Goal: Transaction & Acquisition: Book appointment/travel/reservation

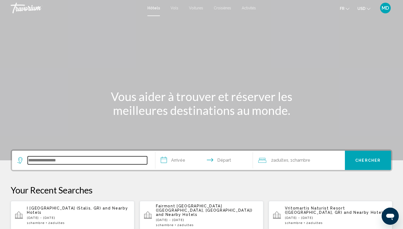
click at [81, 159] on input "Search widget" at bounding box center [88, 160] width 120 height 8
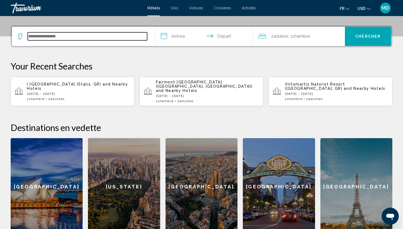
scroll to position [132, 0]
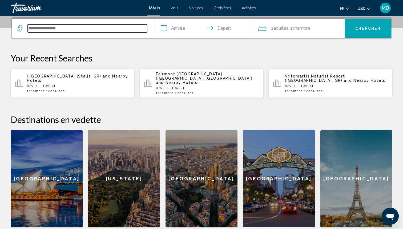
paste input "**********"
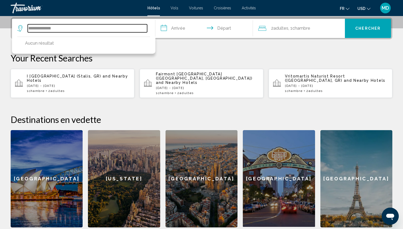
click at [48, 25] on input "**********" at bounding box center [88, 28] width 120 height 8
click at [37, 28] on input "**********" at bounding box center [88, 28] width 120 height 8
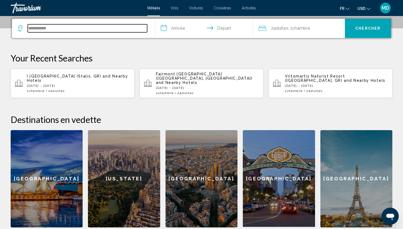
click at [92, 28] on input "**********" at bounding box center [88, 28] width 120 height 8
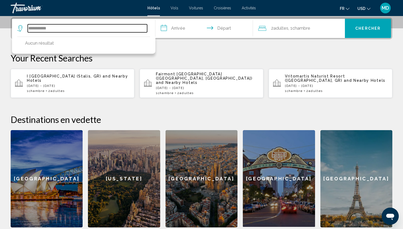
click at [92, 28] on input "**********" at bounding box center [88, 28] width 120 height 8
paste input "**"
click at [50, 28] on input "**********" at bounding box center [88, 28] width 120 height 8
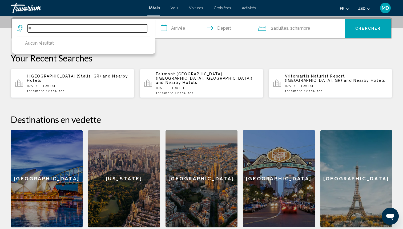
type input "*"
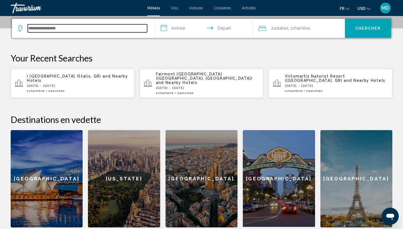
click at [113, 27] on input "Search widget" at bounding box center [88, 28] width 120 height 8
paste input "**********"
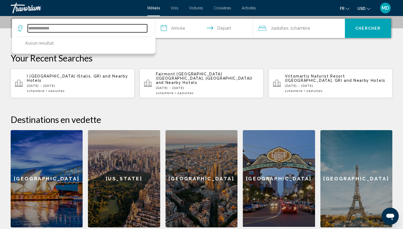
click at [109, 31] on input "**********" at bounding box center [88, 28] width 120 height 8
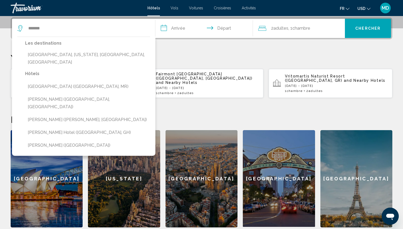
click at [20, 4] on div "Travorium" at bounding box center [37, 8] width 53 height 11
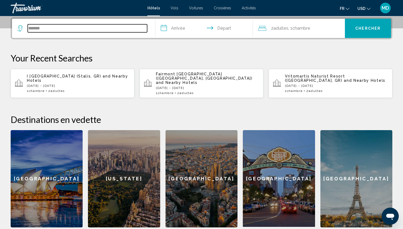
click at [65, 30] on input "*******" at bounding box center [88, 28] width 120 height 8
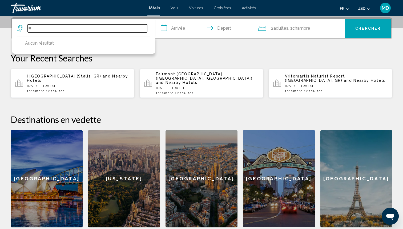
type input "*"
type input "**********"
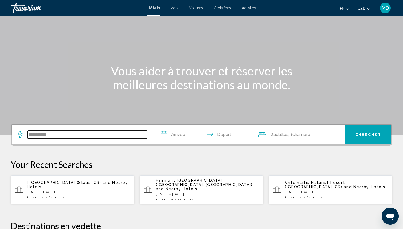
scroll to position [48, 0]
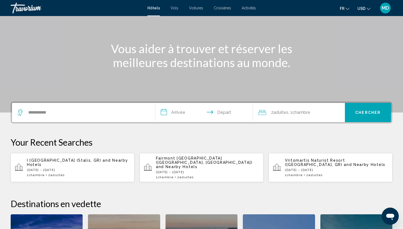
click at [56, 164] on span "and Nearby Hotels" at bounding box center [77, 162] width 101 height 9
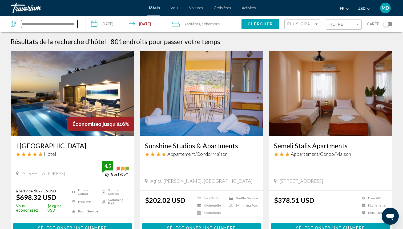
click at [72, 23] on input "**********" at bounding box center [49, 24] width 57 height 8
paste input "Search widget"
click at [42, 25] on input "***" at bounding box center [49, 24] width 57 height 8
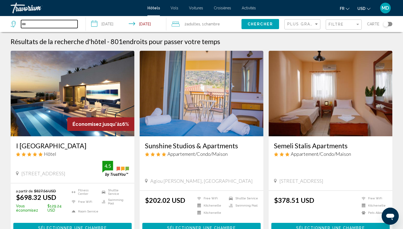
click at [42, 25] on input "***" at bounding box center [49, 24] width 57 height 8
paste input "**********"
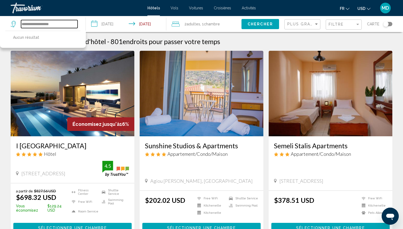
click at [47, 26] on input "**********" at bounding box center [49, 24] width 57 height 8
type input "**********"
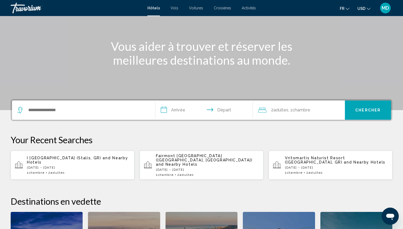
scroll to position [51, 0]
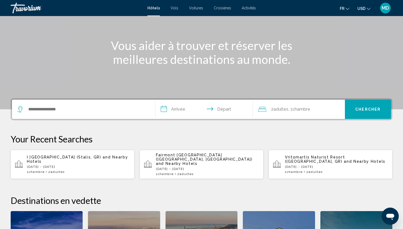
click at [132, 104] on div "Search widget" at bounding box center [83, 109] width 133 height 19
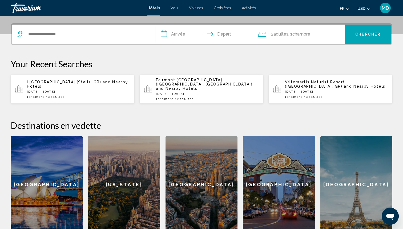
scroll to position [132, 0]
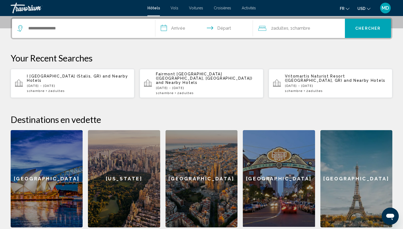
click at [102, 33] on div "Search widget" at bounding box center [83, 28] width 133 height 19
click at [102, 29] on input "Search widget" at bounding box center [88, 28] width 120 height 8
paste input "**********"
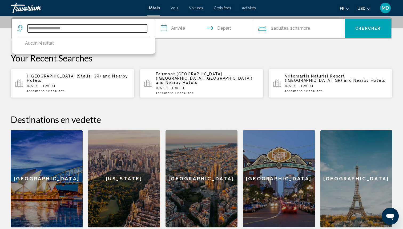
click at [47, 29] on input "**********" at bounding box center [88, 28] width 120 height 8
drag, startPoint x: 50, startPoint y: 29, endPoint x: 9, endPoint y: 25, distance: 41.5
click at [9, 25] on div "**********" at bounding box center [201, 122] width 403 height 210
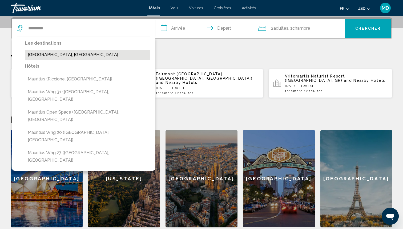
click at [60, 51] on button "[GEOGRAPHIC_DATA], [GEOGRAPHIC_DATA]" at bounding box center [87, 55] width 125 height 10
type input "**********"
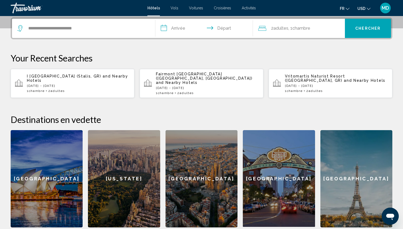
click at [192, 33] on input "**********" at bounding box center [206, 29] width 100 height 21
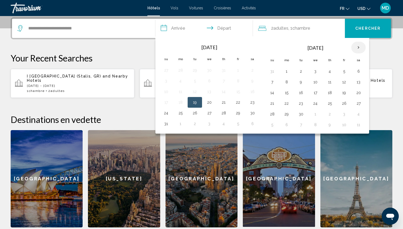
click at [360, 47] on th "Next month" at bounding box center [359, 48] width 14 height 12
click at [301, 115] on button "28" at bounding box center [301, 113] width 9 height 7
click at [362, 46] on th "Next month" at bounding box center [359, 48] width 14 height 12
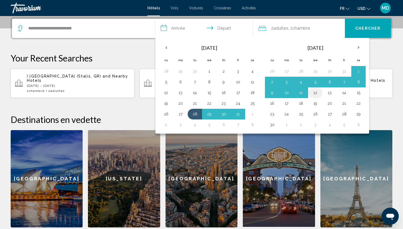
click at [314, 93] on button "12" at bounding box center [315, 92] width 9 height 7
type input "**********"
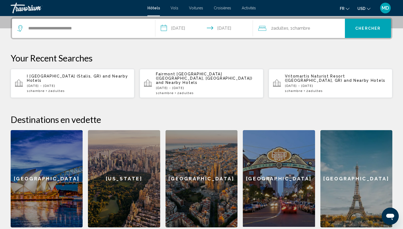
click at [371, 30] on span "Chercher" at bounding box center [368, 28] width 25 height 4
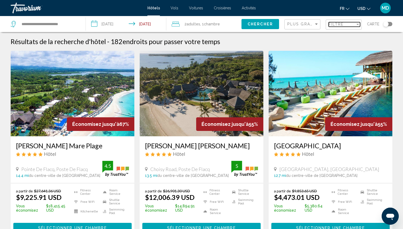
click at [347, 24] on div "Filtre" at bounding box center [342, 24] width 27 height 4
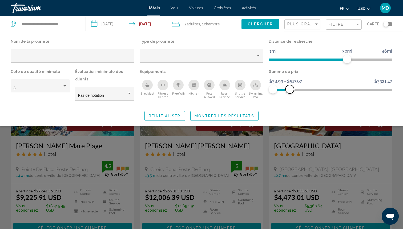
drag, startPoint x: 390, startPoint y: 90, endPoint x: 290, endPoint y: 88, distance: 99.8
click at [290, 88] on span "Hotel Filters" at bounding box center [290, 89] width 9 height 9
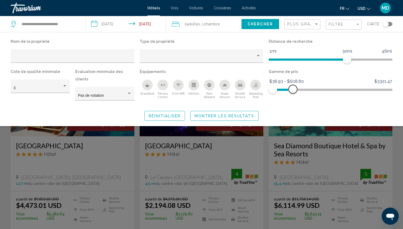
drag, startPoint x: 290, startPoint y: 88, endPoint x: 293, endPoint y: 88, distance: 3.2
click at [293, 88] on span "Hotel Filters" at bounding box center [293, 89] width 9 height 9
click at [256, 86] on icon "Swimming Pool" at bounding box center [256, 85] width 4 height 1
click at [235, 114] on span "Montrer les résultats" at bounding box center [225, 116] width 60 height 4
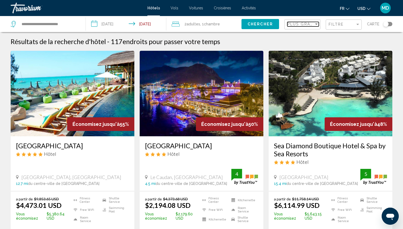
click at [307, 25] on span "Plus grandes économies" at bounding box center [320, 24] width 64 height 4
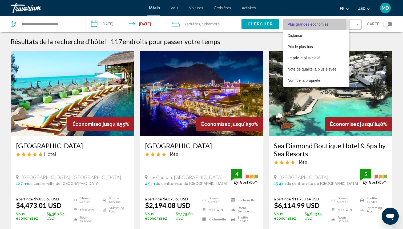
click at [307, 25] on span "Plus grandes économies" at bounding box center [308, 24] width 41 height 4
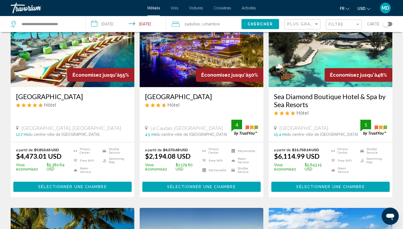
scroll to position [14, 0]
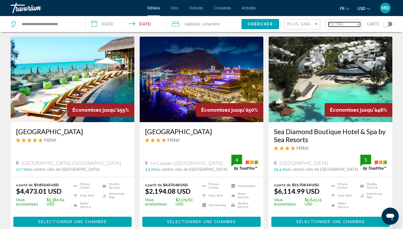
click at [342, 23] on span "Filtre" at bounding box center [336, 24] width 15 height 4
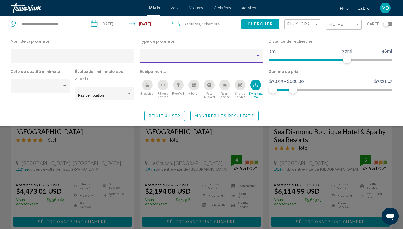
click at [227, 57] on div "Property type" at bounding box center [199, 58] width 113 height 4
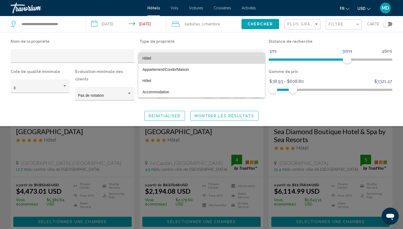
click at [228, 55] on span "Hôtel" at bounding box center [202, 58] width 118 height 11
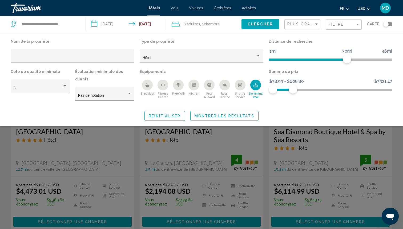
click at [108, 90] on div "Pas de notation" at bounding box center [105, 95] width 54 height 11
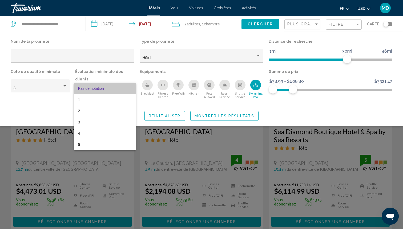
click at [108, 83] on span "Pas de notation" at bounding box center [105, 88] width 54 height 11
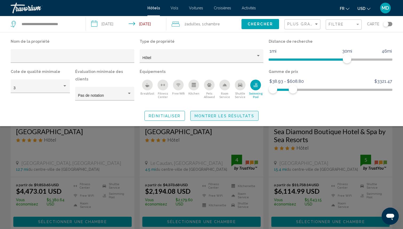
click at [245, 114] on span "Montrer les résultats" at bounding box center [225, 116] width 60 height 4
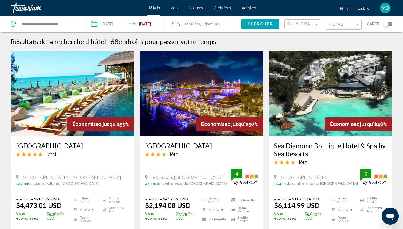
scroll to position [3, 0]
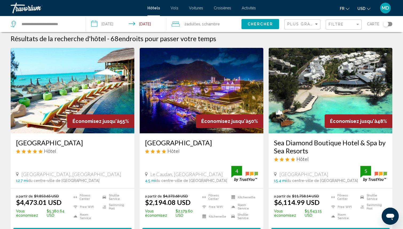
click at [101, 90] on img "Main content" at bounding box center [73, 90] width 124 height 85
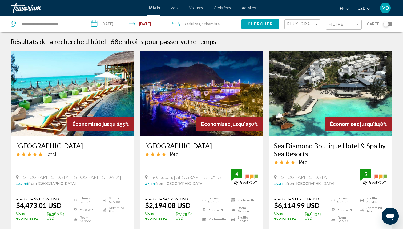
click at [62, 145] on h3 "[GEOGRAPHIC_DATA]" at bounding box center [72, 145] width 113 height 8
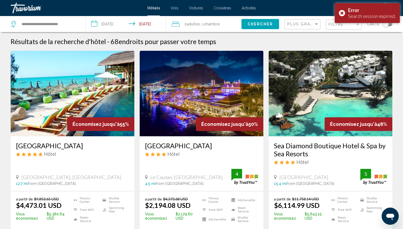
drag, startPoint x: 3, startPoint y: 146, endPoint x: 115, endPoint y: 145, distance: 111.3
copy h3 "[GEOGRAPHIC_DATA]"
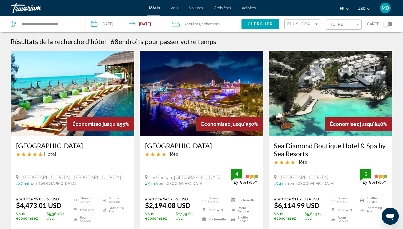
click at [386, 25] on div "Toggle map" at bounding box center [386, 23] width 5 height 5
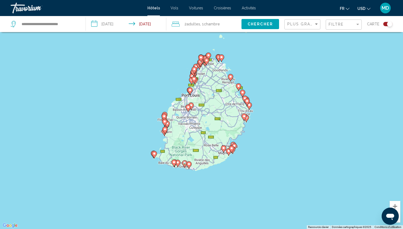
click at [155, 157] on gmp-advanced-marker "Main content" at bounding box center [154, 154] width 5 height 8
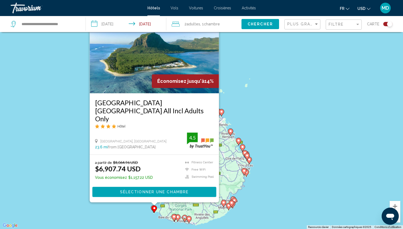
click at [265, 136] on div "Pour activer le glissement avec le clavier, appuyez sur Alt+Entrée. Une fois ce…" at bounding box center [201, 114] width 403 height 229
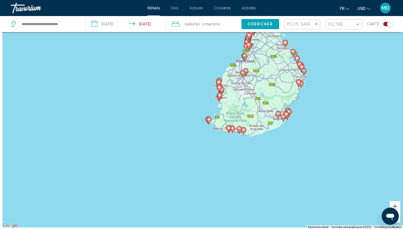
drag, startPoint x: 182, startPoint y: 166, endPoint x: 235, endPoint y: 76, distance: 104.8
click at [236, 76] on div "Pour activer le glissement avec le clavier, appuyez sur Alt+Entrée. Une fois ce…" at bounding box center [201, 114] width 403 height 229
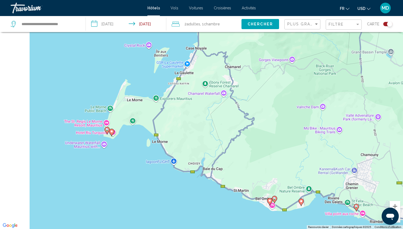
drag, startPoint x: 194, startPoint y: 121, endPoint x: 280, endPoint y: 104, distance: 87.7
click at [281, 105] on div "Pour activer le glissement avec le clavier, appuyez sur Alt+Entrée. Une fois ce…" at bounding box center [201, 114] width 403 height 229
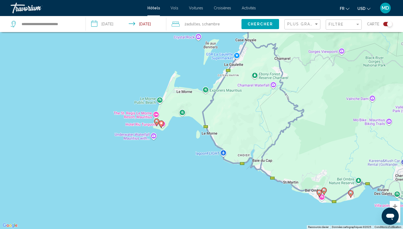
click at [157, 122] on image "Main content" at bounding box center [156, 121] width 3 height 3
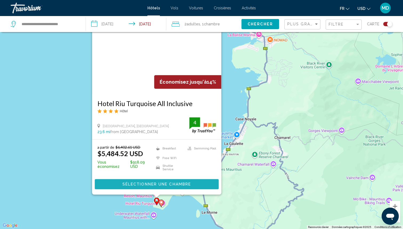
click at [149, 182] on span "Sélectionner une chambre" at bounding box center [156, 184] width 69 height 4
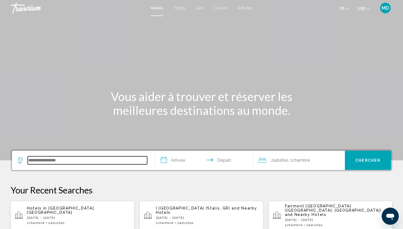
click at [104, 160] on input "Search widget" at bounding box center [88, 160] width 120 height 8
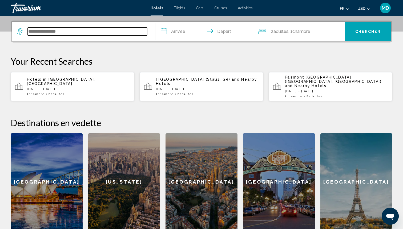
scroll to position [132, 0]
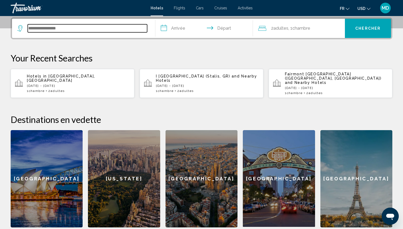
paste input "**********"
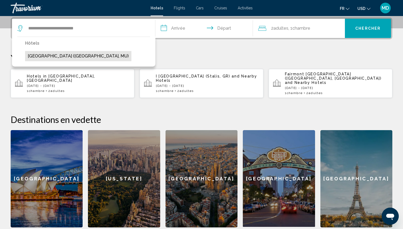
click at [116, 55] on button "[GEOGRAPHIC_DATA] ([GEOGRAPHIC_DATA], MU)" at bounding box center [78, 56] width 106 height 10
type input "**********"
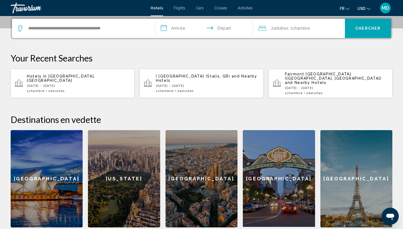
click at [180, 27] on input "**********" at bounding box center [206, 29] width 100 height 21
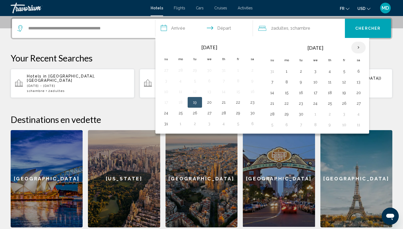
click at [360, 46] on th "Next month" at bounding box center [359, 48] width 14 height 12
click at [302, 115] on button "28" at bounding box center [301, 113] width 9 height 7
click at [361, 47] on th "Next month" at bounding box center [359, 48] width 14 height 12
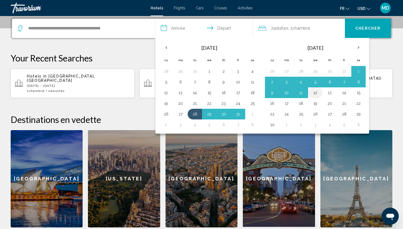
click at [317, 91] on button "12" at bounding box center [315, 92] width 9 height 7
type input "**********"
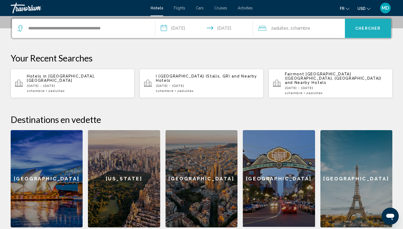
click at [360, 32] on button "Chercher" at bounding box center [368, 28] width 46 height 19
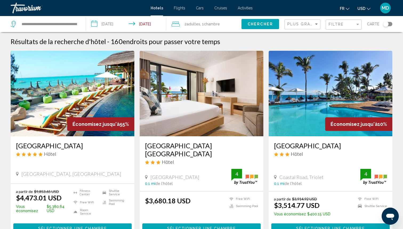
click at [82, 84] on img "Main content" at bounding box center [73, 93] width 124 height 85
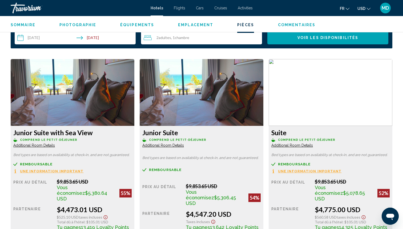
scroll to position [709, 0]
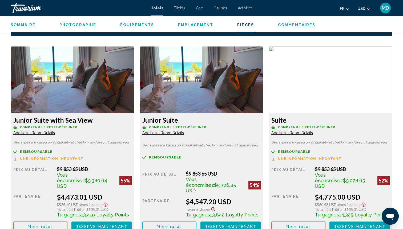
click at [368, 9] on icon "Change currency" at bounding box center [369, 9] width 4 height 4
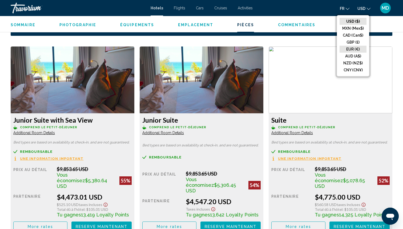
click at [354, 48] on button "EUR (€)" at bounding box center [353, 49] width 27 height 7
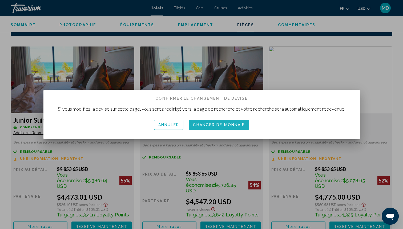
click at [215, 126] on span "Changer de monnaie" at bounding box center [219, 125] width 52 height 4
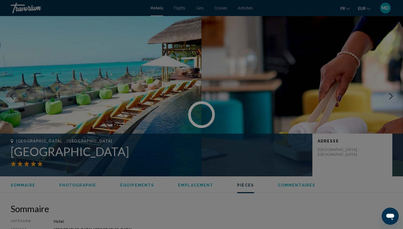
scroll to position [709, 0]
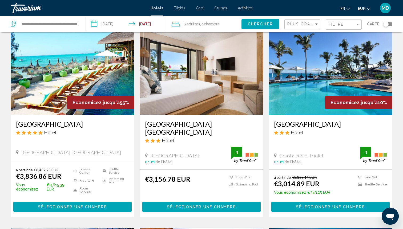
scroll to position [24, 0]
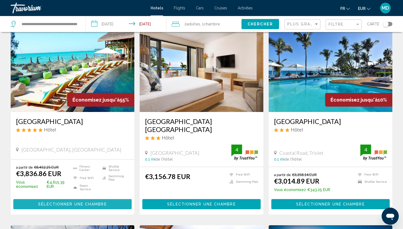
click at [82, 202] on span "Sélectionner une chambre" at bounding box center [72, 204] width 69 height 4
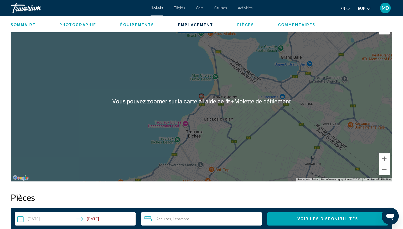
scroll to position [520, 0]
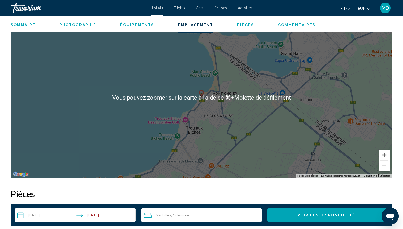
click at [384, 168] on button "Zoom arrière" at bounding box center [384, 165] width 11 height 11
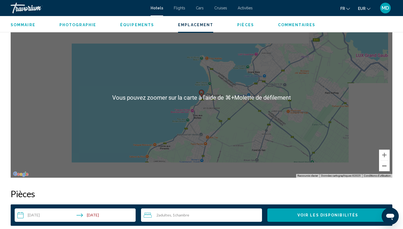
click at [384, 168] on button "Zoom arrière" at bounding box center [384, 165] width 11 height 11
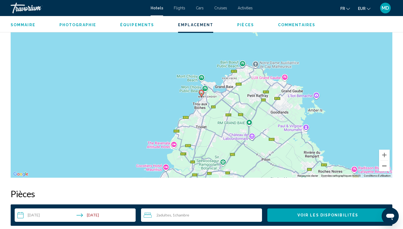
click at [384, 168] on button "Zoom arrière" at bounding box center [384, 165] width 11 height 11
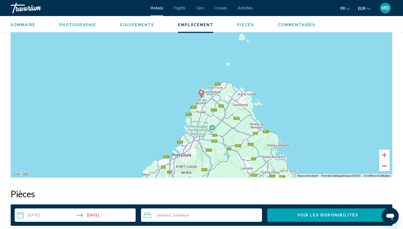
click at [384, 168] on button "Zoom arrière" at bounding box center [384, 165] width 11 height 11
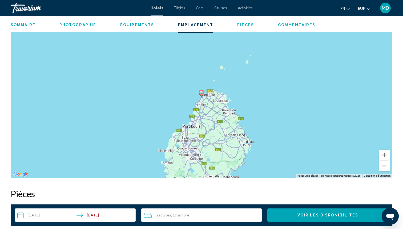
click at [384, 168] on button "Zoom arrière" at bounding box center [384, 165] width 11 height 11
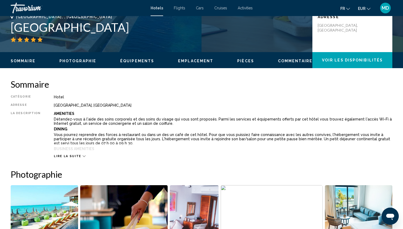
scroll to position [118, 0]
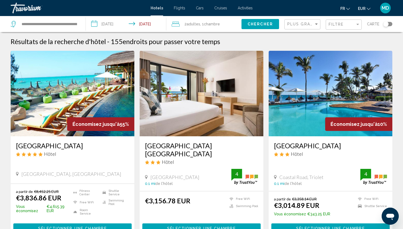
click at [388, 24] on div "Toggle map" at bounding box center [386, 23] width 5 height 5
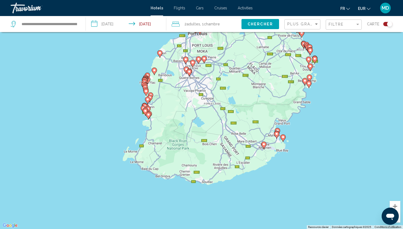
drag, startPoint x: 146, startPoint y: 190, endPoint x: 174, endPoint y: 129, distance: 66.8
click at [174, 129] on div "Pour activer le glissement avec le clavier, appuyez sur Alt+Entrée. Une fois ce…" at bounding box center [201, 114] width 403 height 229
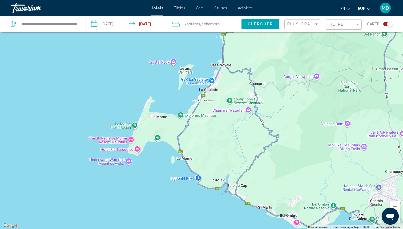
drag, startPoint x: 133, startPoint y: 144, endPoint x: 259, endPoint y: 145, distance: 125.1
click at [260, 145] on div "Pour activer le glissement avec le clavier, appuyez sur Alt+Entrée. Une fois ce…" at bounding box center [201, 114] width 403 height 229
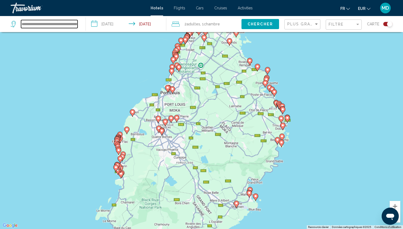
click at [33, 26] on input "**********" at bounding box center [49, 24] width 57 height 8
paste input "Search widget"
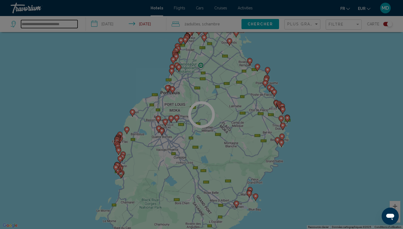
type input "**********"
click at [38, 25] on div at bounding box center [201, 114] width 403 height 229
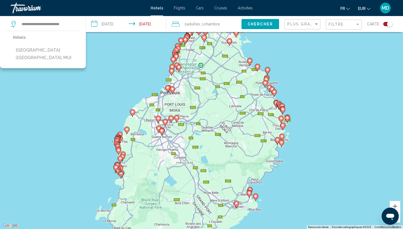
click at [159, 40] on div "Pour activer le glissement avec le clavier, appuyez sur Alt+Entrée. Une fois ce…" at bounding box center [201, 114] width 403 height 229
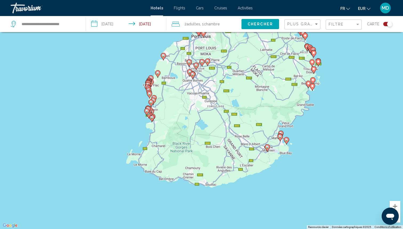
drag, startPoint x: 140, startPoint y: 149, endPoint x: 173, endPoint y: 81, distance: 75.7
click at [176, 82] on div "Pour activer le glissement avec le clavier, appuyez sur Alt+Entrée. Une fois ce…" at bounding box center [201, 114] width 403 height 229
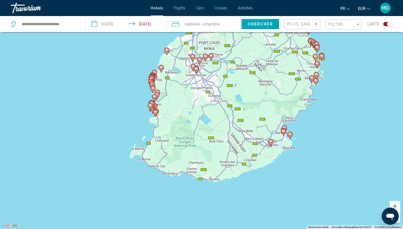
click at [358, 19] on mat-form-field "Filtre" at bounding box center [344, 24] width 36 height 10
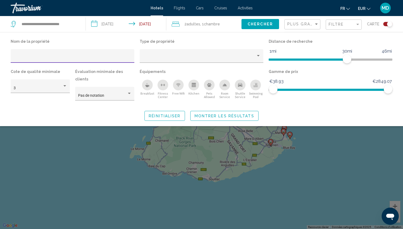
click at [258, 89] on div "Swimming Pool" at bounding box center [256, 85] width 11 height 11
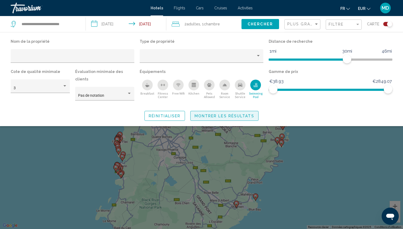
click at [240, 114] on span "Montrer les résultats" at bounding box center [225, 116] width 60 height 4
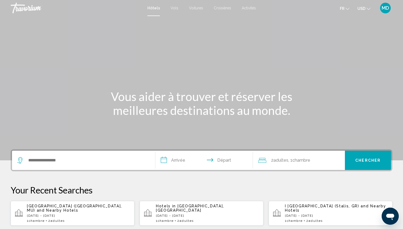
click at [172, 208] on span "Hotels in" at bounding box center [166, 206] width 20 height 4
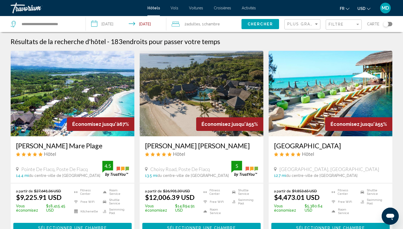
click at [384, 24] on div "Toggle map" at bounding box center [386, 23] width 5 height 5
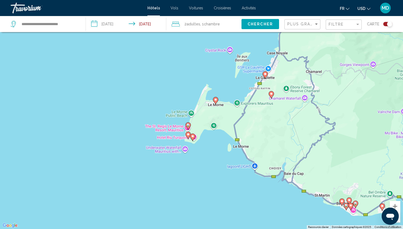
drag, startPoint x: 156, startPoint y: 156, endPoint x: 204, endPoint y: 110, distance: 66.5
click at [205, 110] on div "Pour activer le glissement avec le clavier, appuyez sur Alt+Entrée. Une fois ce…" at bounding box center [201, 114] width 403 height 229
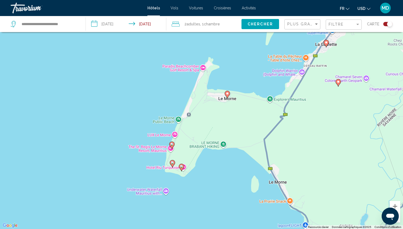
click at [173, 162] on image "Main content" at bounding box center [172, 162] width 3 height 3
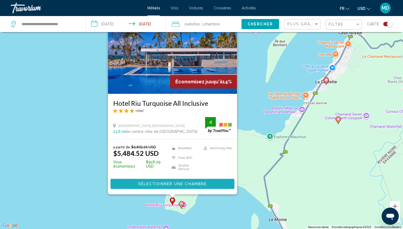
click at [180, 183] on span "Sélectionner une chambre" at bounding box center [172, 184] width 69 height 4
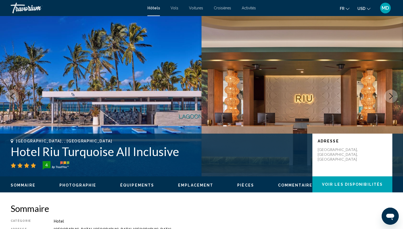
click at [363, 8] on span "USD" at bounding box center [362, 8] width 8 height 4
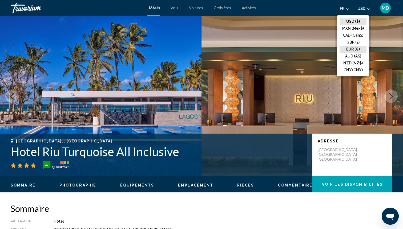
click at [355, 49] on button "EUR (€)" at bounding box center [353, 49] width 27 height 7
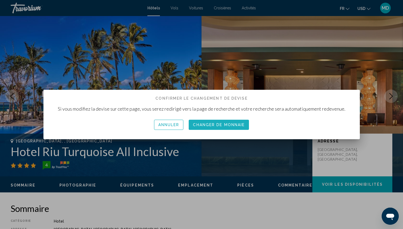
click at [224, 123] on span "Changer de monnaie" at bounding box center [219, 125] width 52 height 4
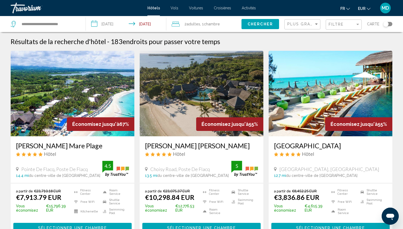
click at [389, 24] on div "Toggle map" at bounding box center [386, 23] width 5 height 5
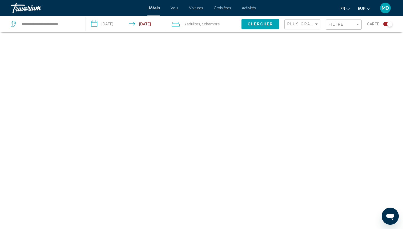
scroll to position [32, 0]
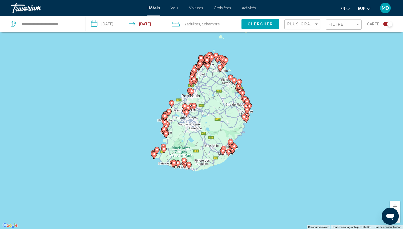
click at [154, 157] on icon "Main content" at bounding box center [154, 154] width 5 height 7
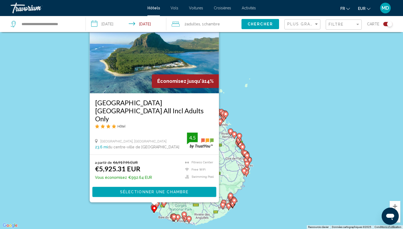
click at [283, 139] on div "Pour activer le glissement avec le clavier, appuyez sur Alt+Entrée. Une fois ce…" at bounding box center [201, 114] width 403 height 229
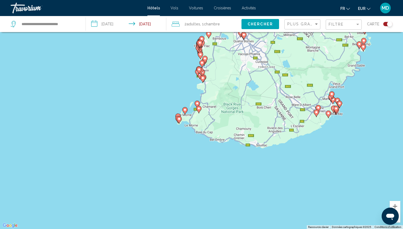
drag, startPoint x: 93, startPoint y: 202, endPoint x: 253, endPoint y: 33, distance: 232.9
click at [253, 33] on div "Pour naviguer, appuyez sur les touches fléchées. Pour activer le glissement ave…" at bounding box center [201, 114] width 403 height 229
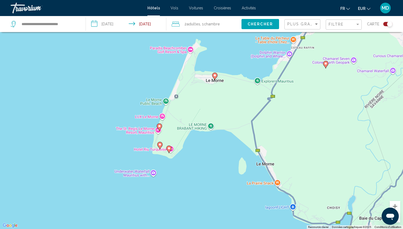
click at [168, 147] on image "Main content" at bounding box center [169, 147] width 3 height 3
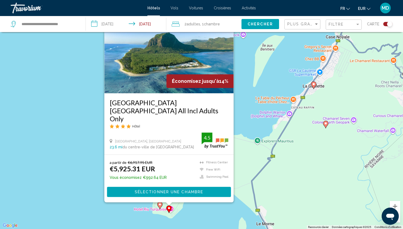
click at [159, 203] on image "Main content" at bounding box center [159, 204] width 3 height 3
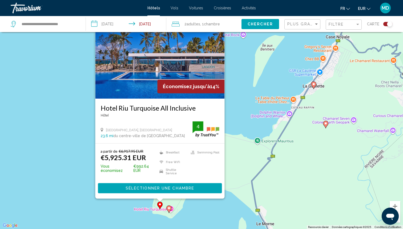
click at [168, 208] on image "Main content" at bounding box center [169, 207] width 3 height 3
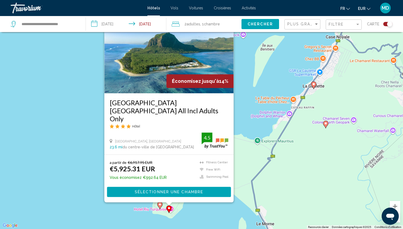
click at [158, 204] on image "Main content" at bounding box center [159, 204] width 3 height 3
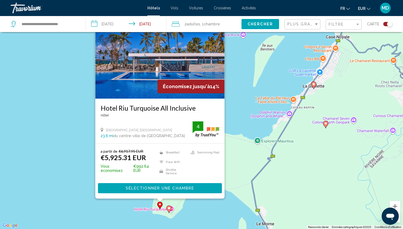
click at [169, 208] on image "Main content" at bounding box center [169, 207] width 3 height 3
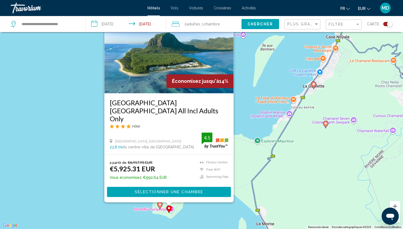
click at [160, 204] on image "Main content" at bounding box center [159, 204] width 3 height 3
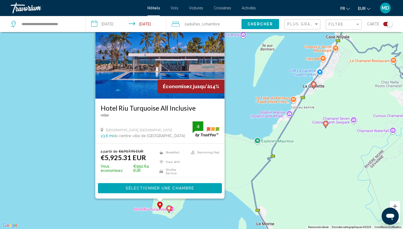
click at [193, 212] on div "Pour activer le glissement avec le clavier, appuyez sur Alt+Entrée. Une fois ce…" at bounding box center [201, 114] width 403 height 229
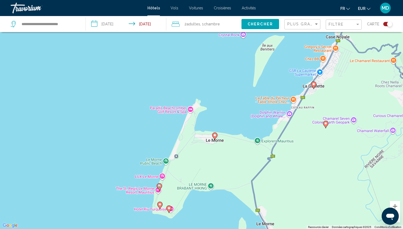
click at [159, 188] on icon "Main content" at bounding box center [159, 186] width 5 height 7
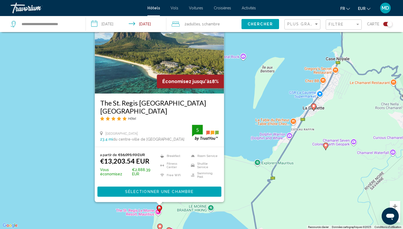
click at [241, 140] on div "Pour activer le glissement avec le clavier, appuyez sur Alt+Entrée. Une fois ce…" at bounding box center [201, 114] width 403 height 229
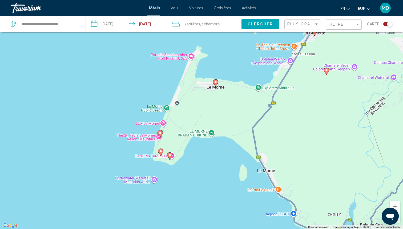
drag, startPoint x: 202, startPoint y: 188, endPoint x: 203, endPoint y: 84, distance: 104.1
click at [203, 84] on div "Pour activer le glissement avec le clavier, appuyez sur Alt+Entrée. Une fois ce…" at bounding box center [201, 114] width 403 height 229
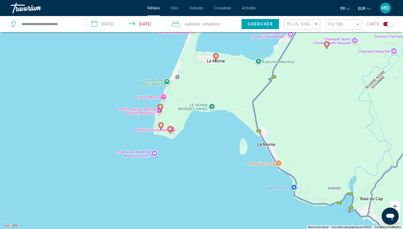
click at [171, 129] on image "Main content" at bounding box center [170, 128] width 3 height 3
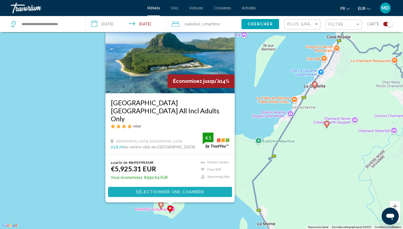
click at [163, 191] on span "Sélectionner une chambre" at bounding box center [170, 192] width 69 height 4
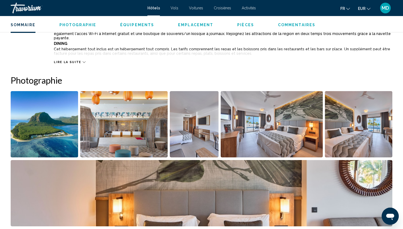
scroll to position [223, 0]
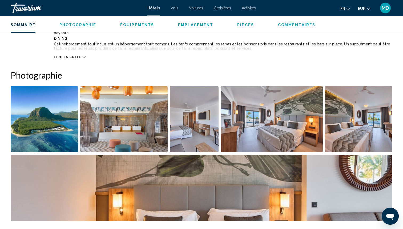
click at [195, 122] on img "Open full-screen image slider" at bounding box center [194, 119] width 49 height 66
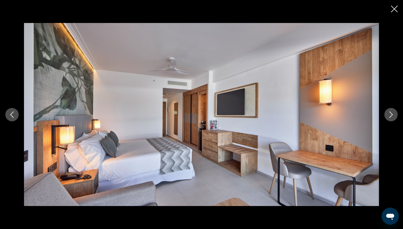
click at [394, 116] on icon "Next image" at bounding box center [391, 114] width 6 height 6
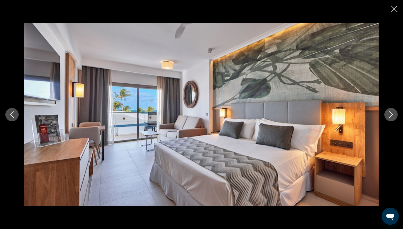
click at [394, 116] on icon "Next image" at bounding box center [391, 114] width 6 height 6
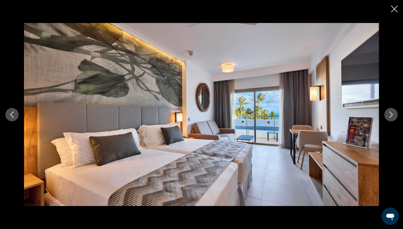
click at [394, 116] on icon "Next image" at bounding box center [391, 114] width 6 height 6
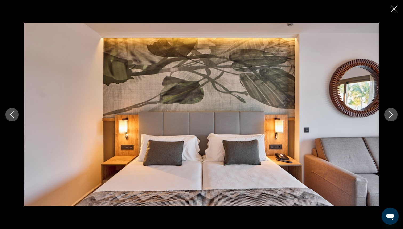
click at [394, 116] on icon "Next image" at bounding box center [391, 114] width 6 height 6
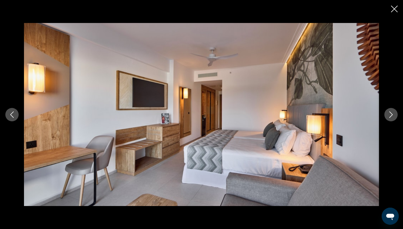
click at [394, 116] on icon "Next image" at bounding box center [391, 114] width 6 height 6
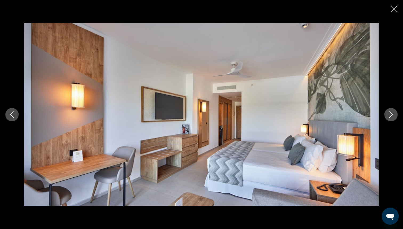
click at [394, 116] on icon "Next image" at bounding box center [391, 114] width 6 height 6
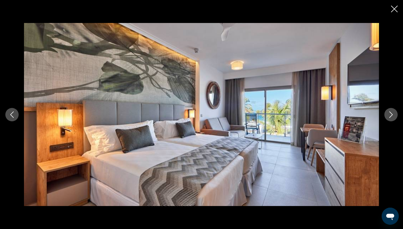
click at [394, 116] on icon "Next image" at bounding box center [391, 114] width 6 height 6
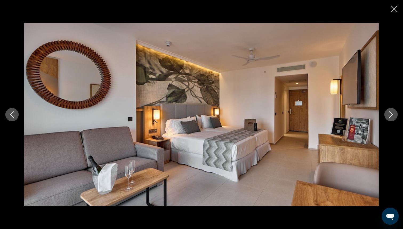
click at [394, 116] on icon "Next image" at bounding box center [391, 114] width 6 height 6
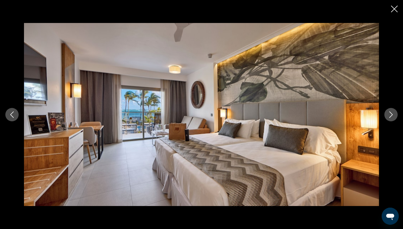
click at [394, 116] on icon "Next image" at bounding box center [391, 114] width 6 height 6
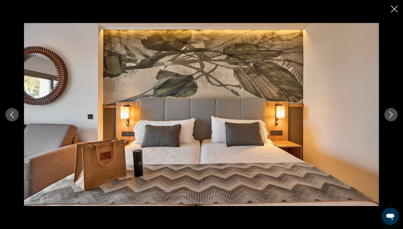
click at [394, 116] on icon "Next image" at bounding box center [391, 114] width 6 height 6
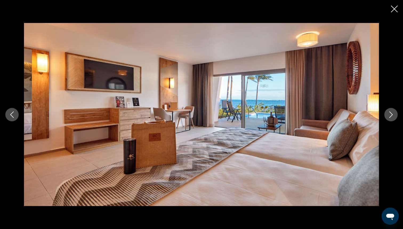
click at [394, 116] on icon "Next image" at bounding box center [391, 114] width 6 height 6
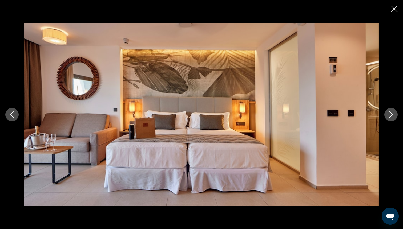
click at [394, 116] on icon "Next image" at bounding box center [391, 114] width 6 height 6
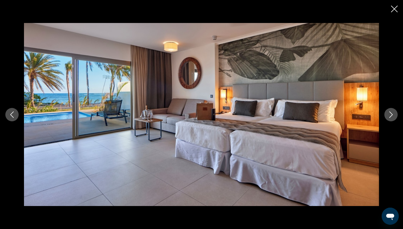
click at [394, 116] on icon "Next image" at bounding box center [391, 114] width 6 height 6
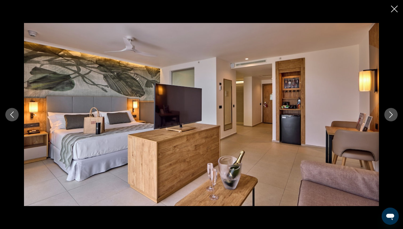
click at [394, 116] on icon "Next image" at bounding box center [391, 114] width 6 height 6
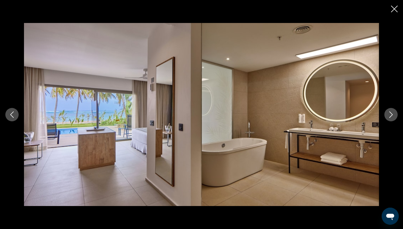
click at [394, 116] on icon "Next image" at bounding box center [391, 114] width 6 height 6
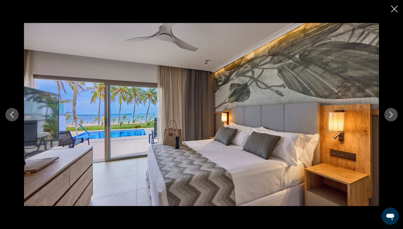
click at [394, 116] on icon "Next image" at bounding box center [391, 114] width 6 height 6
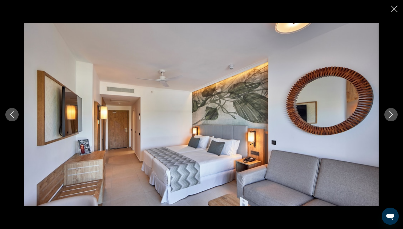
click at [394, 116] on icon "Next image" at bounding box center [391, 114] width 6 height 6
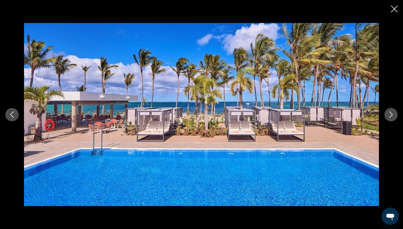
click at [394, 116] on icon "Next image" at bounding box center [391, 114] width 6 height 6
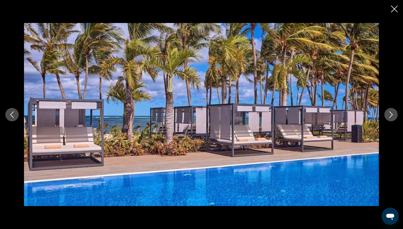
click at [394, 116] on icon "Next image" at bounding box center [391, 114] width 6 height 6
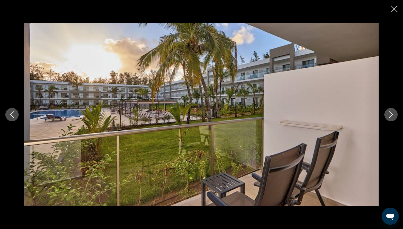
click at [394, 116] on icon "Next image" at bounding box center [391, 114] width 6 height 6
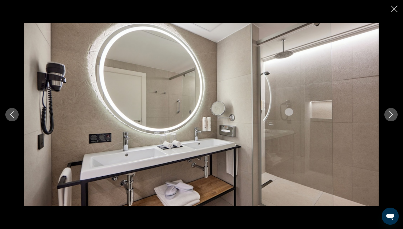
click at [394, 116] on icon "Next image" at bounding box center [391, 114] width 6 height 6
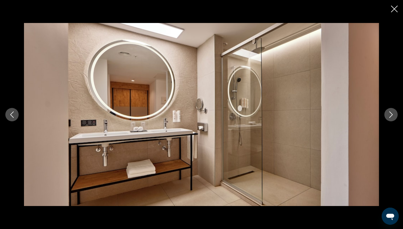
click at [394, 116] on icon "Next image" at bounding box center [391, 114] width 6 height 6
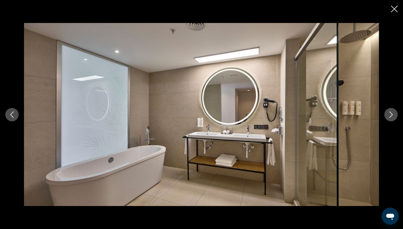
click at [394, 116] on icon "Next image" at bounding box center [391, 114] width 6 height 6
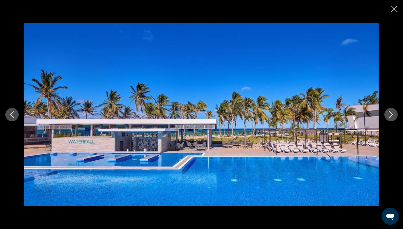
click at [394, 116] on icon "Next image" at bounding box center [391, 114] width 6 height 6
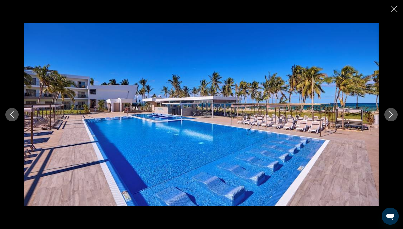
click at [391, 9] on div "Main content" at bounding box center [201, 114] width 403 height 229
click at [394, 8] on icon "Close slideshow" at bounding box center [394, 9] width 7 height 7
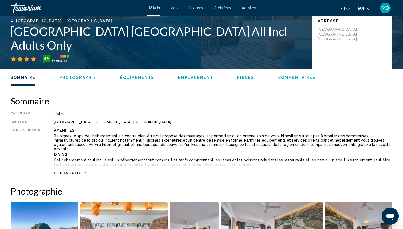
scroll to position [0, 0]
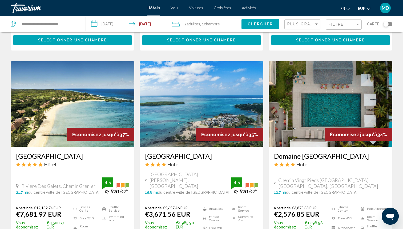
scroll to position [403, 0]
